Goal: Task Accomplishment & Management: Use online tool/utility

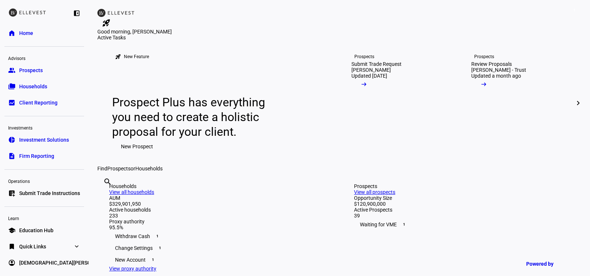
click at [22, 191] on span "Submit Trade Instructions" at bounding box center [49, 193] width 61 height 7
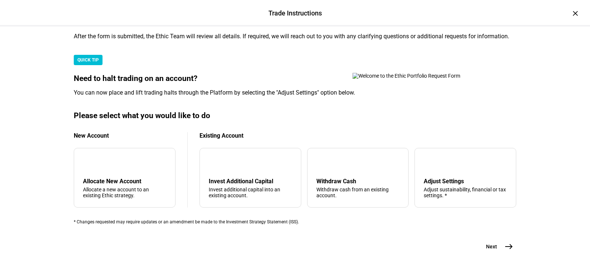
scroll to position [236, 0]
click at [332, 187] on div "Withdraw cash from an existing account." at bounding box center [357, 193] width 83 height 12
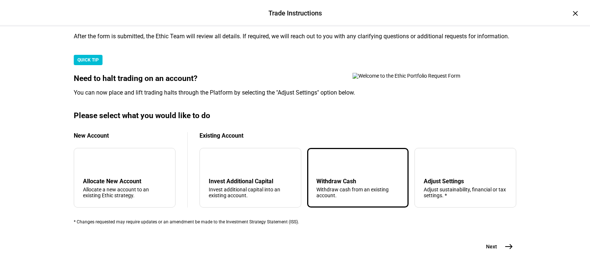
click at [503, 240] on span "east" at bounding box center [508, 247] width 15 height 15
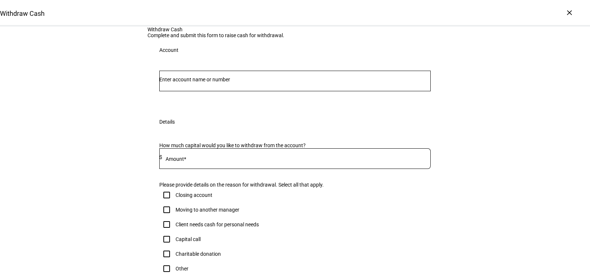
click at [273, 91] on div at bounding box center [294, 81] width 271 height 21
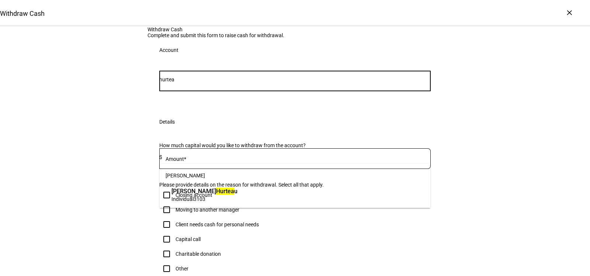
type input "hurtea"
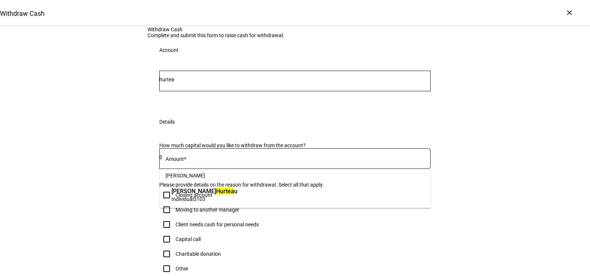
click at [237, 201] on span "Individual 3103" at bounding box center [204, 199] width 66 height 7
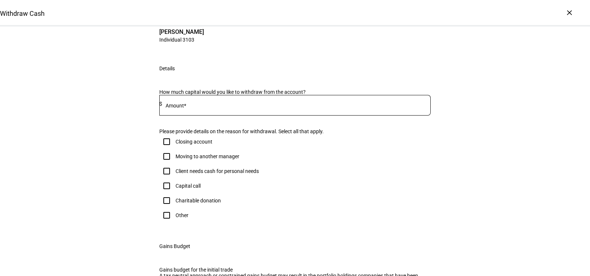
scroll to position [111, 0]
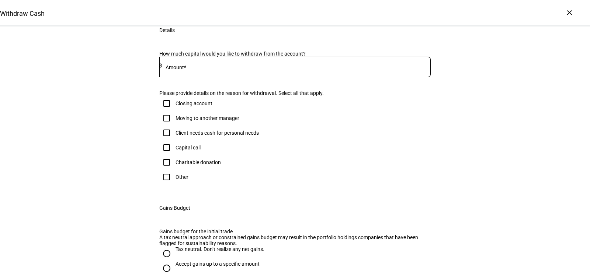
click at [320, 84] on div at bounding box center [294, 80] width 271 height 7
click at [321, 84] on div at bounding box center [294, 80] width 271 height 7
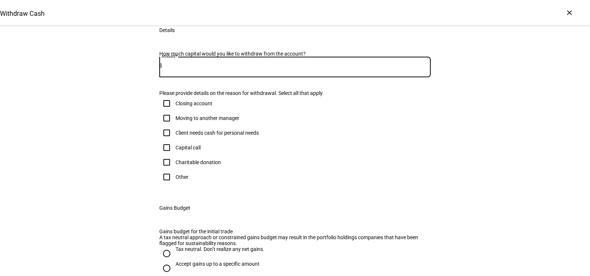
click at [324, 69] on input at bounding box center [296, 66] width 268 height 6
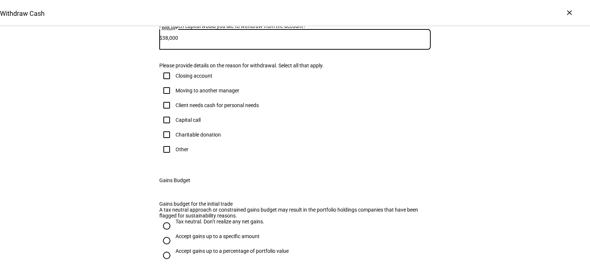
scroll to position [172, 0]
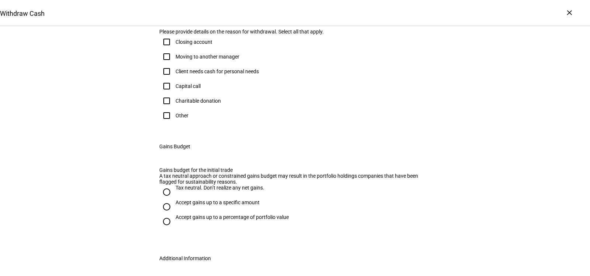
type input "38,000"
click at [180, 119] on div "Other" at bounding box center [181, 116] width 13 height 6
click at [174, 123] on input "Other" at bounding box center [166, 115] width 15 height 15
checkbox input "true"
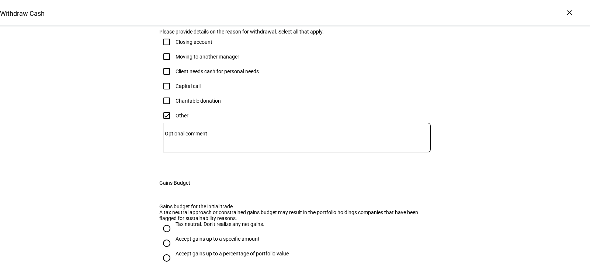
click at [199, 153] on div at bounding box center [297, 137] width 268 height 29
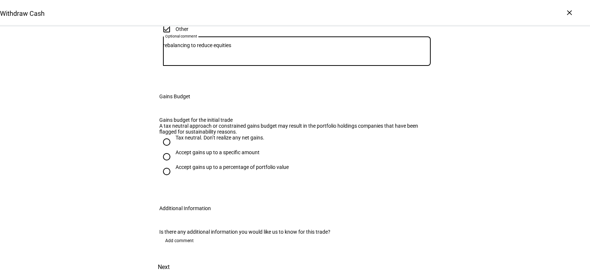
scroll to position [303, 0]
type textarea "rebalancing to reduce equities"
click at [245, 170] on div "Accept gains up to a percentage of portfolio value" at bounding box center [231, 167] width 113 height 6
click at [174, 179] on input "Accept gains up to a percentage of portfolio value" at bounding box center [166, 171] width 15 height 15
radio input "true"
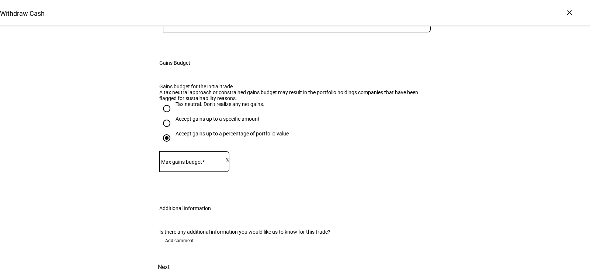
click at [199, 165] on mat-label "Max gains budget" at bounding box center [181, 162] width 41 height 6
click at [199, 163] on input "Max gains budget" at bounding box center [192, 160] width 66 height 6
type input "2"
click at [324, 146] on div "Accept gains up to a percentage of portfolio value" at bounding box center [294, 138] width 271 height 15
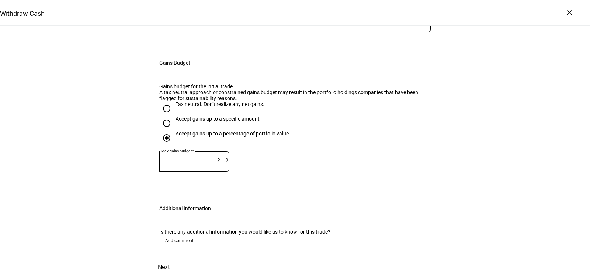
click at [323, 146] on div "Accept gains up to a percentage of portfolio value" at bounding box center [294, 138] width 271 height 15
click at [180, 259] on span at bounding box center [163, 268] width 32 height 18
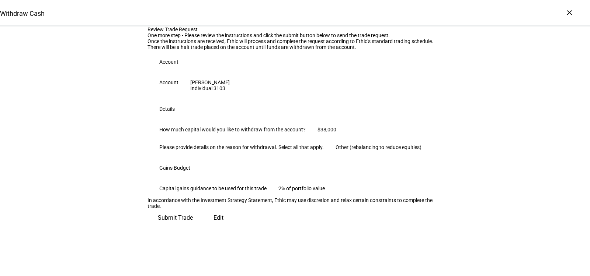
scroll to position [120, 0]
click at [203, 227] on span at bounding box center [175, 218] width 56 height 18
